Goal: Information Seeking & Learning: Learn about a topic

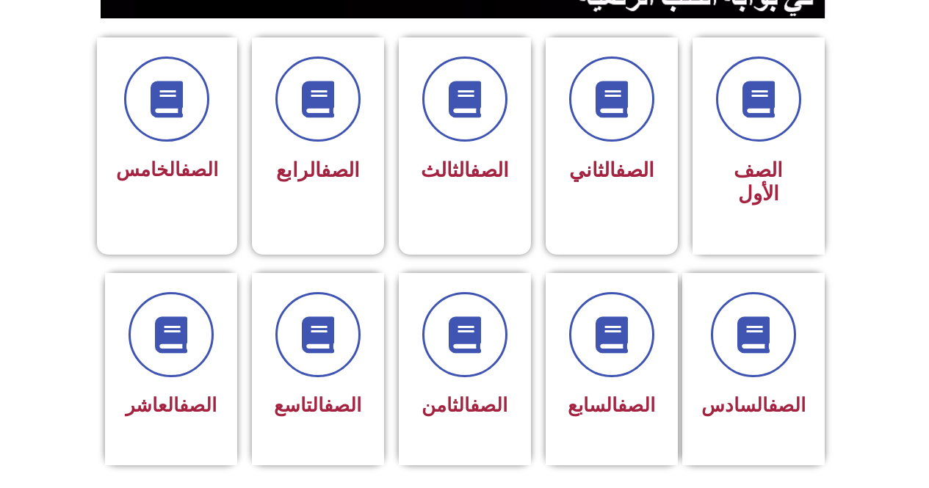
scroll to position [396, 0]
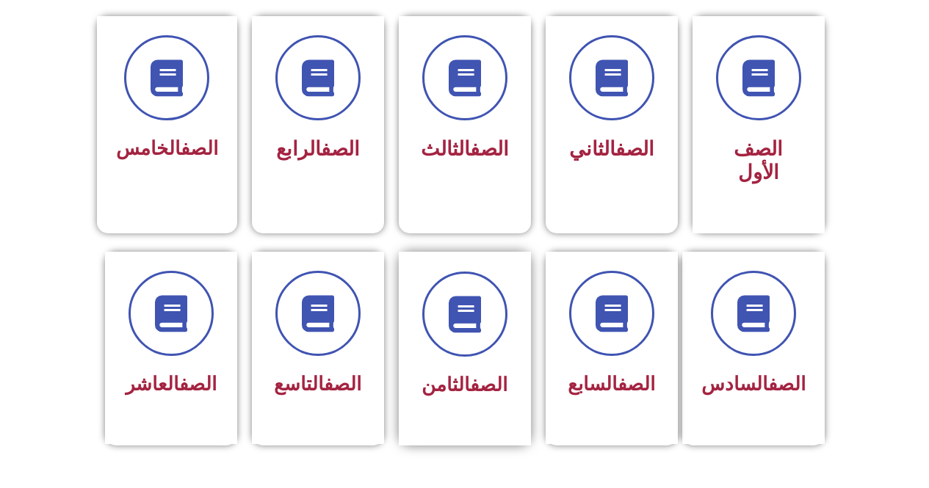
click at [433, 374] on span "الصف الثامن" at bounding box center [464, 385] width 86 height 22
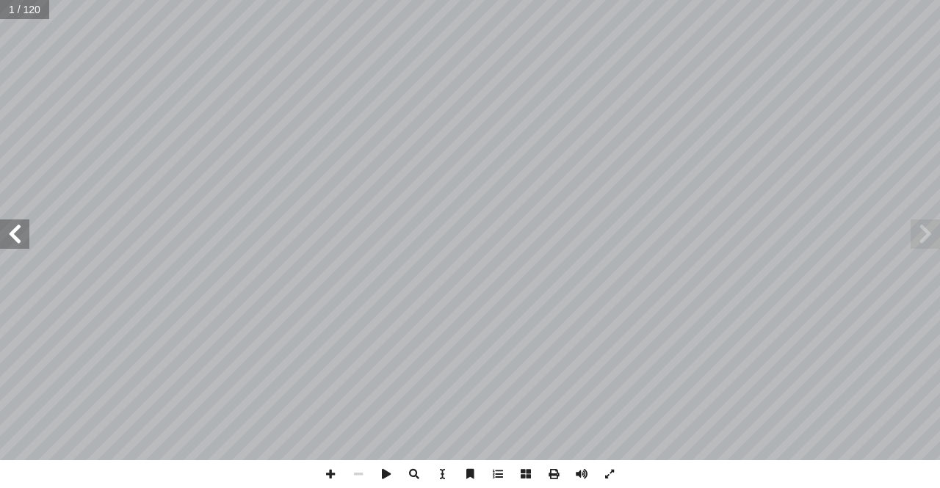
click at [17, 241] on span at bounding box center [14, 234] width 29 height 29
click at [17, 240] on span at bounding box center [14, 234] width 29 height 29
click at [18, 239] on span at bounding box center [14, 234] width 29 height 29
click at [19, 238] on span at bounding box center [14, 234] width 29 height 29
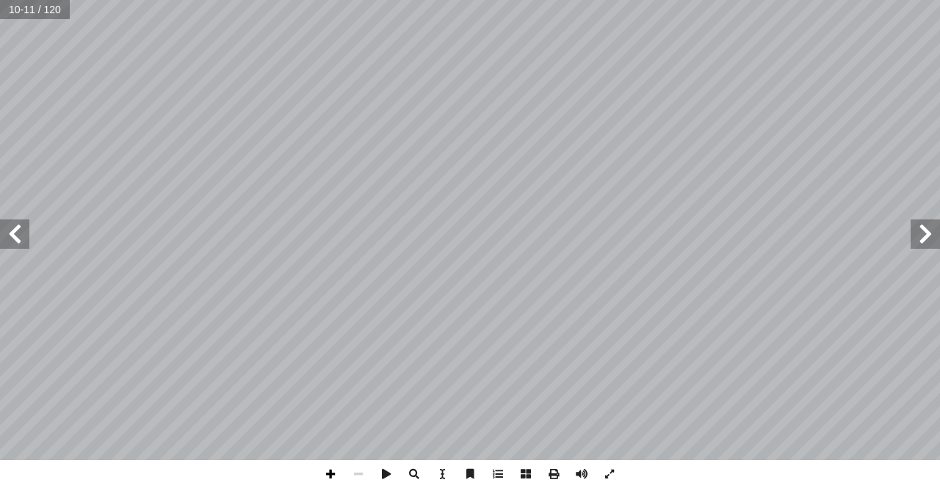
click at [329, 476] on span at bounding box center [330, 474] width 28 height 28
click at [334, 477] on span at bounding box center [330, 474] width 28 height 28
click at [363, 468] on span at bounding box center [358, 474] width 28 height 28
click at [27, 245] on span at bounding box center [14, 234] width 29 height 29
click at [26, 242] on span at bounding box center [14, 234] width 29 height 29
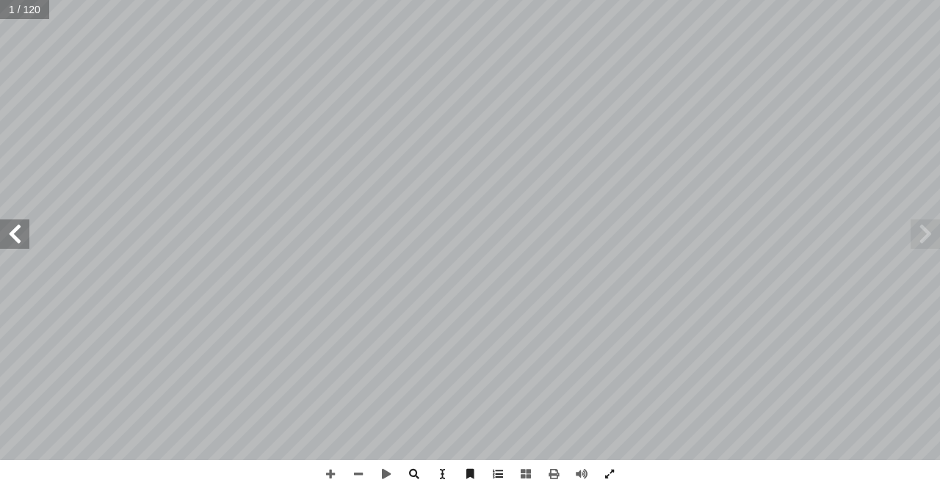
click at [26, 242] on span at bounding box center [14, 234] width 29 height 29
click at [324, 469] on span at bounding box center [330, 474] width 28 height 28
click at [608, 134] on html "الصفحة الرئيسية الصف الأول الصف الثاني الصف الثالث الصف الرابع الصف الخامس الصف…" at bounding box center [470, 67] width 940 height 134
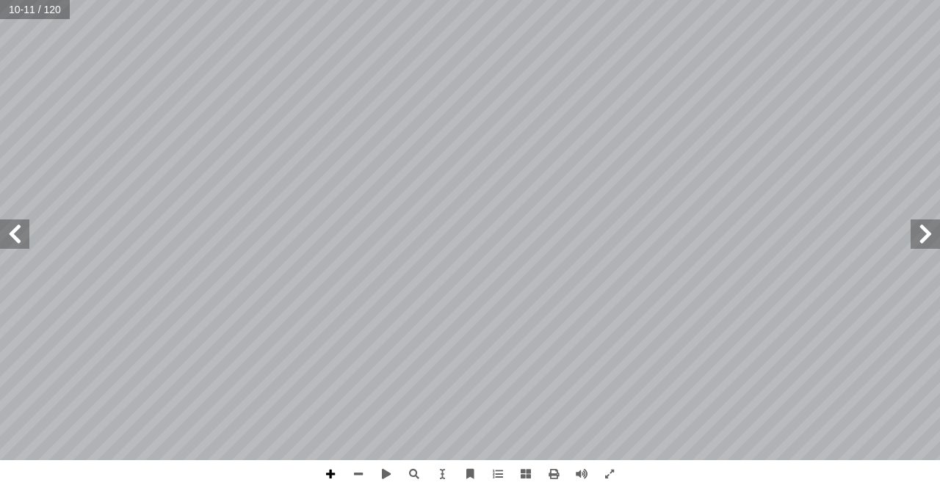
click at [323, 473] on span at bounding box center [330, 474] width 28 height 28
click at [333, 467] on span at bounding box center [330, 474] width 28 height 28
click at [328, 474] on span at bounding box center [330, 474] width 28 height 28
drag, startPoint x: 711, startPoint y: 475, endPoint x: 807, endPoint y: 475, distance: 95.5
click at [807, 475] on div "٦ َ ي ِ ه َ ، و ٍّ م ُ ك ُ ع ْ م َ ج ها: ِ ام َ م ْ ك أ ا . ِ مار ِّ الث ُ ة َ …" at bounding box center [470, 244] width 940 height 488
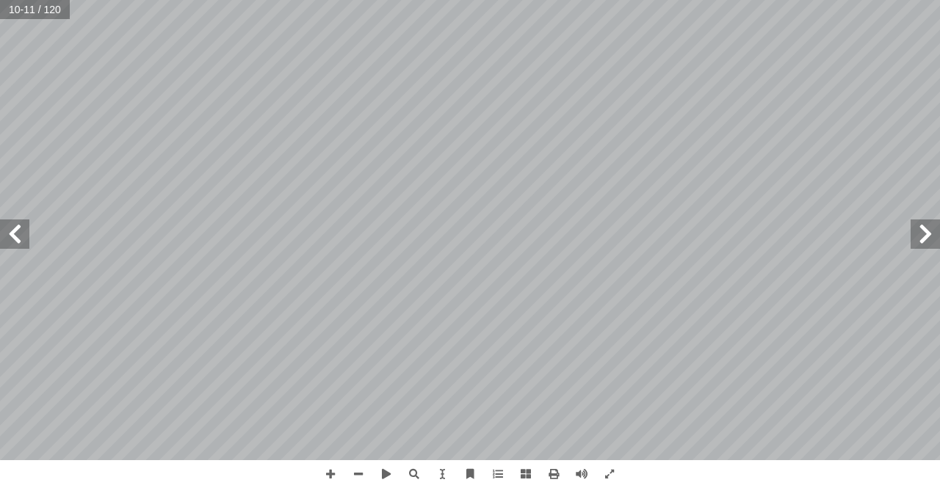
click at [624, 482] on div "٦ َ ي ِ ه َ ، و ٍّ م ُ ك ُ ع ْ م َ ج ها: ِ ام َ م ْ ك أ ا . ِ مار ِّ الث ُ ة َ …" at bounding box center [470, 244] width 940 height 488
drag, startPoint x: 625, startPoint y: 485, endPoint x: 635, endPoint y: 493, distance: 13.1
click at [635, 134] on html "الصفحة الرئيسية الصف الأول الصف الثاني الصف الثالث الصف الرابع الصف الخامس الصف…" at bounding box center [470, 67] width 940 height 134
click at [322, 481] on span at bounding box center [330, 474] width 28 height 28
click at [324, 471] on span at bounding box center [330, 474] width 28 height 28
